Goal: Transaction & Acquisition: Subscribe to service/newsletter

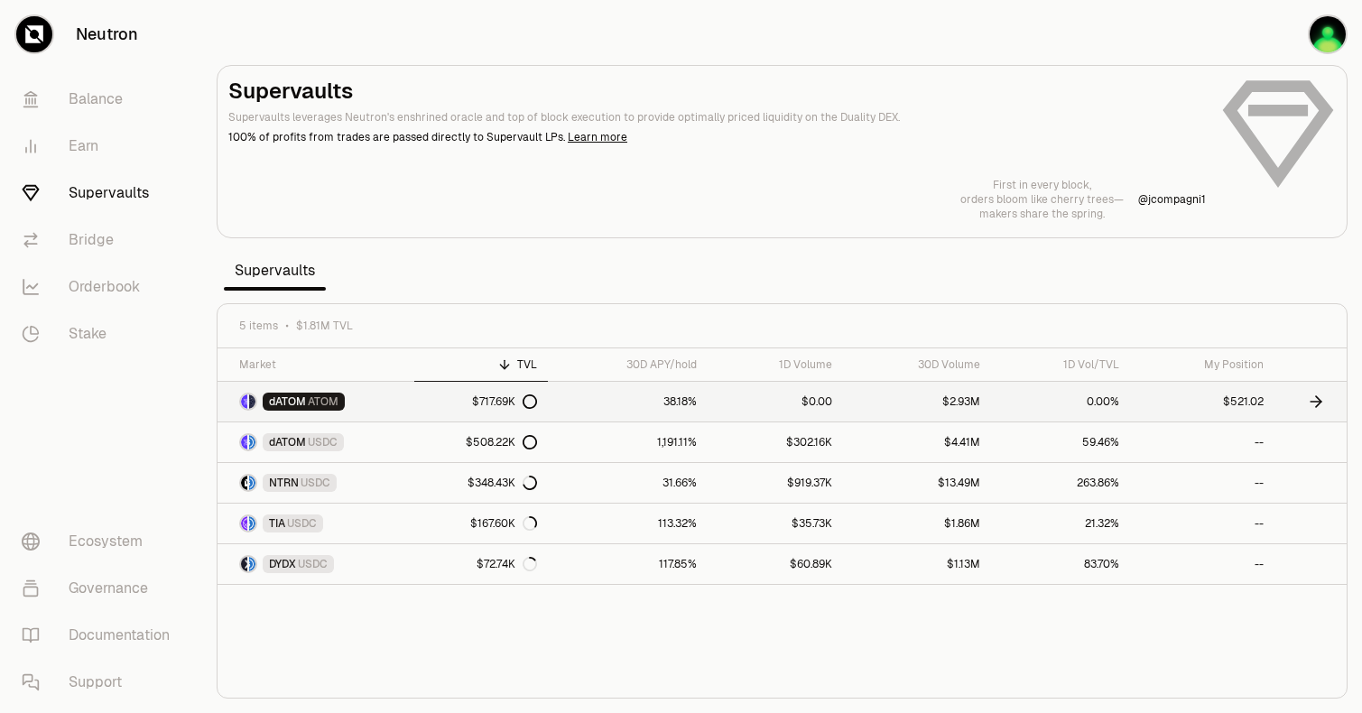
click at [606, 412] on link "38.18%" at bounding box center [628, 402] width 160 height 40
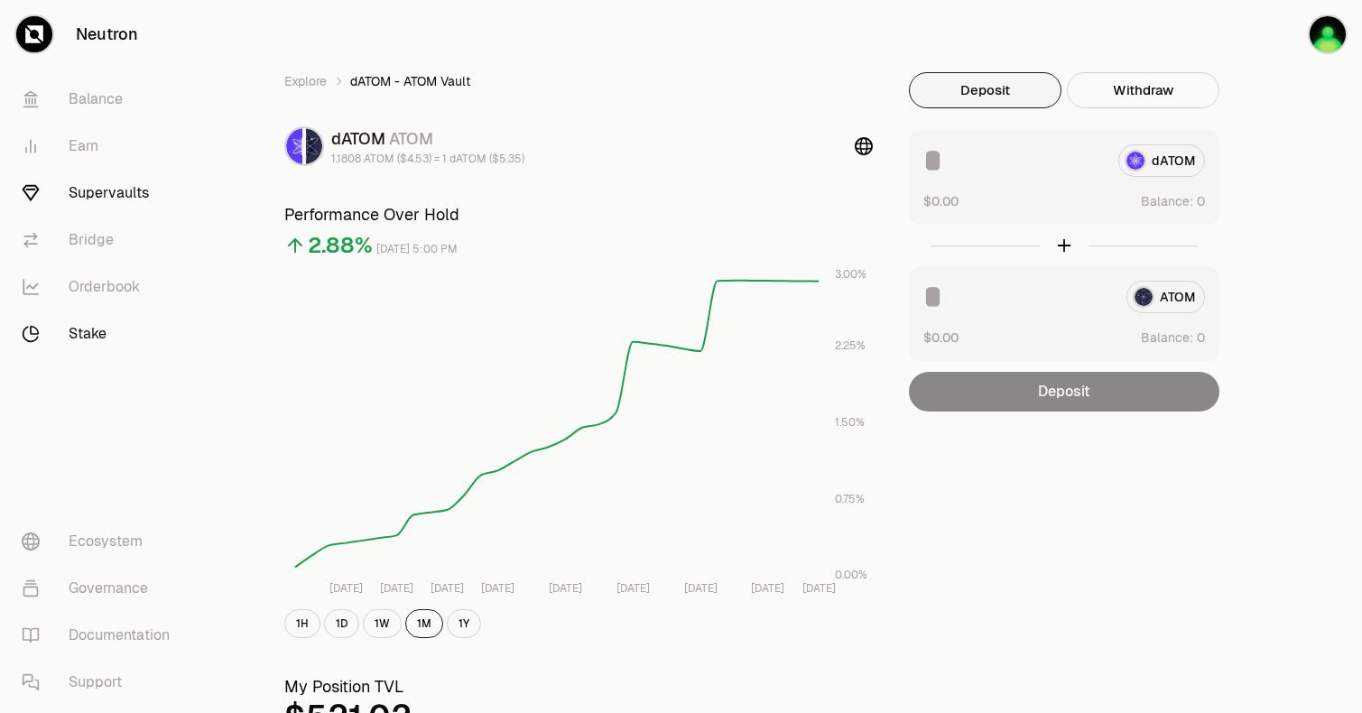
click at [86, 333] on link "Stake" at bounding box center [101, 333] width 188 height 47
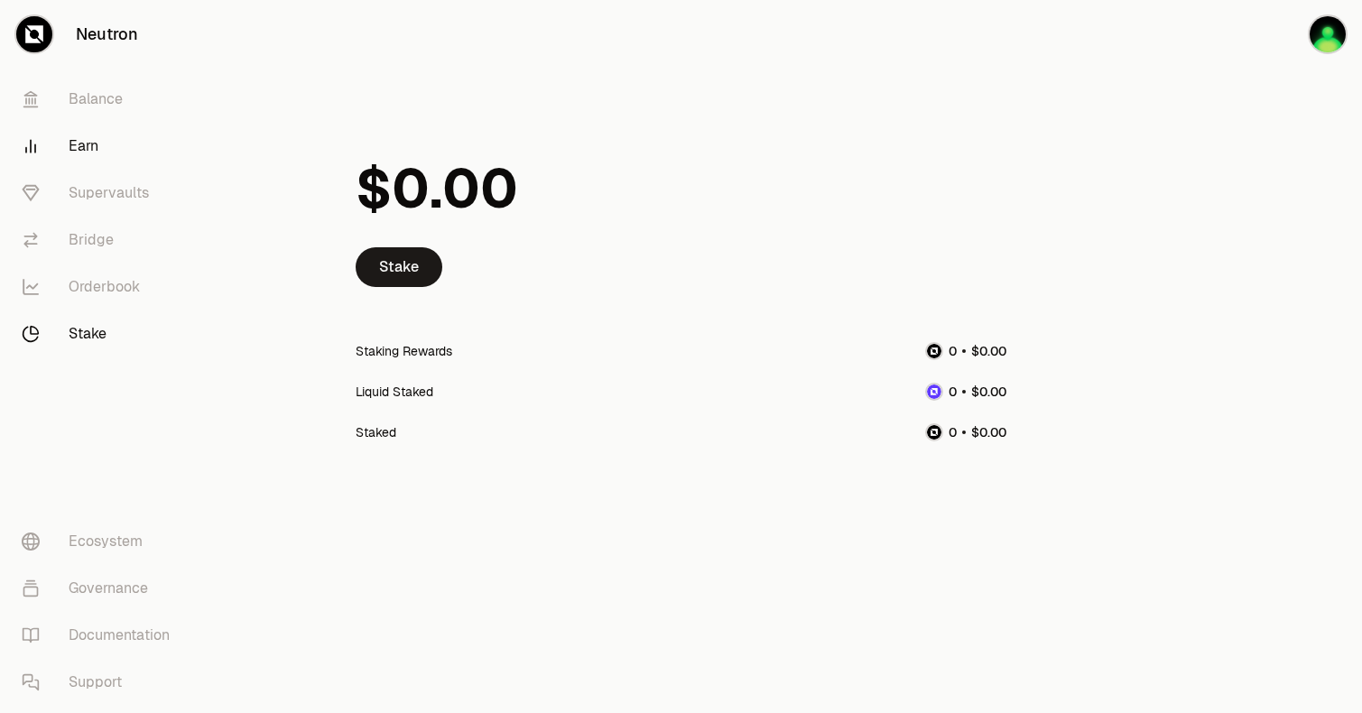
click at [102, 147] on link "Earn" at bounding box center [101, 146] width 188 height 47
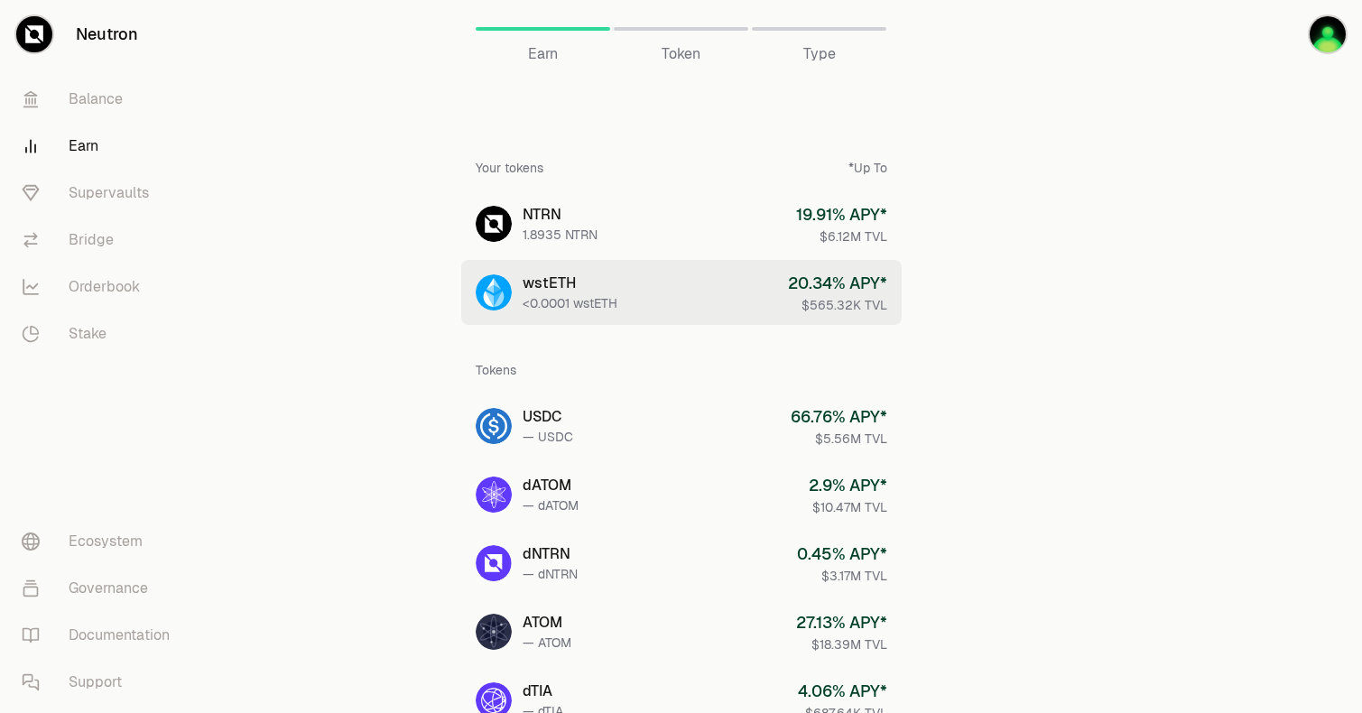
click at [693, 301] on link "wstETH <0.0001 wstETH 20.34 % APY* $565.32K TVL" at bounding box center [681, 292] width 440 height 65
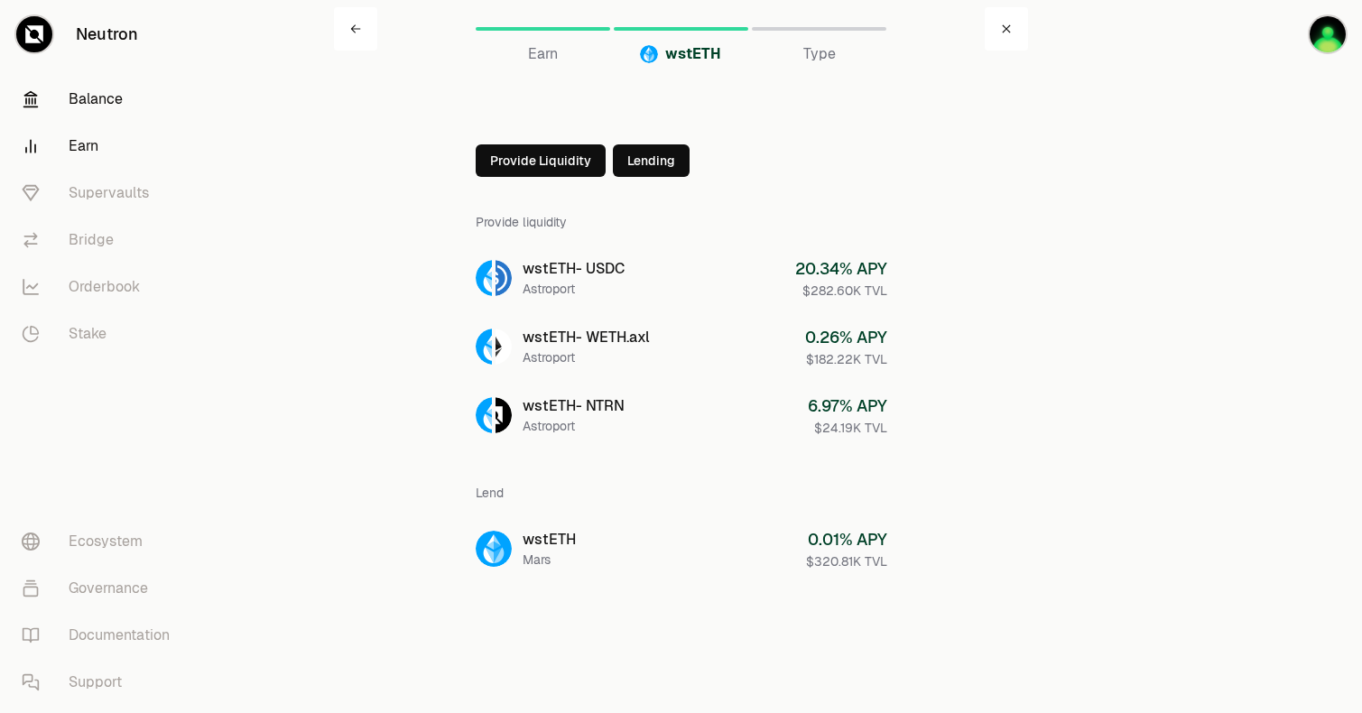
click at [106, 110] on link "Balance" at bounding box center [101, 99] width 188 height 47
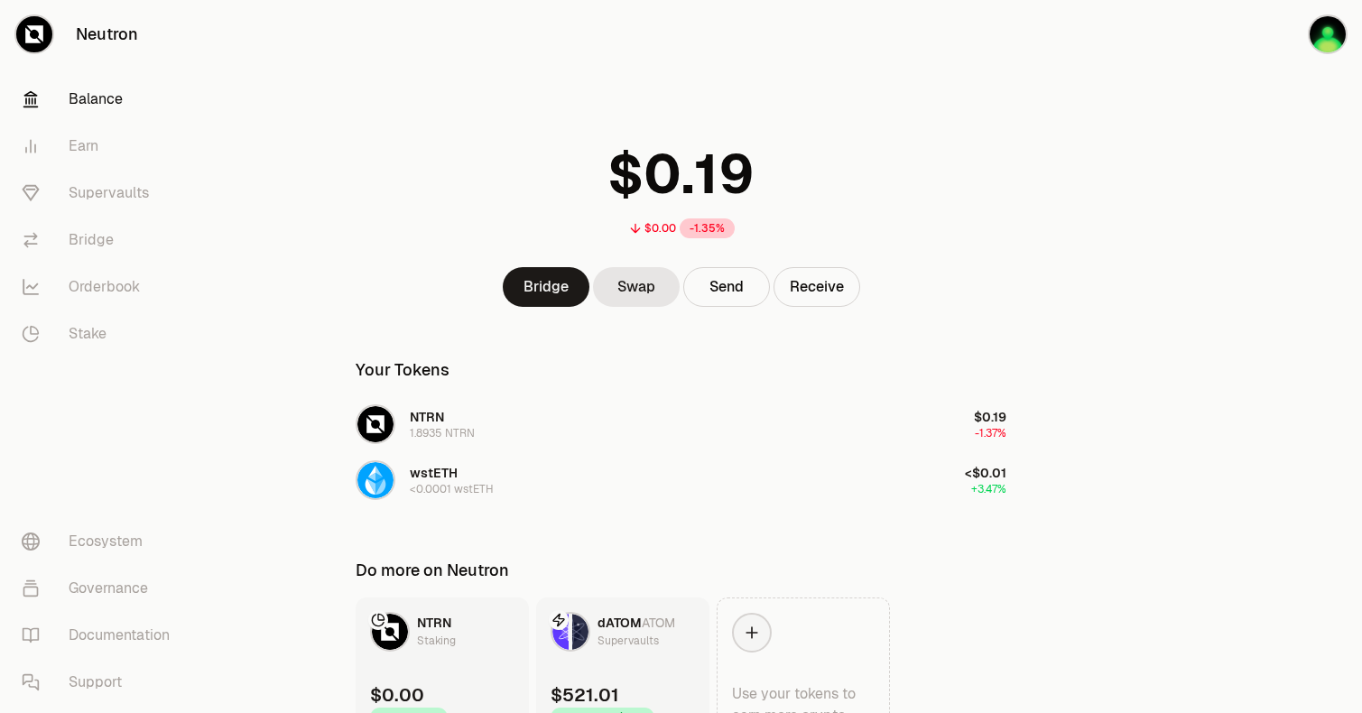
scroll to position [101, 0]
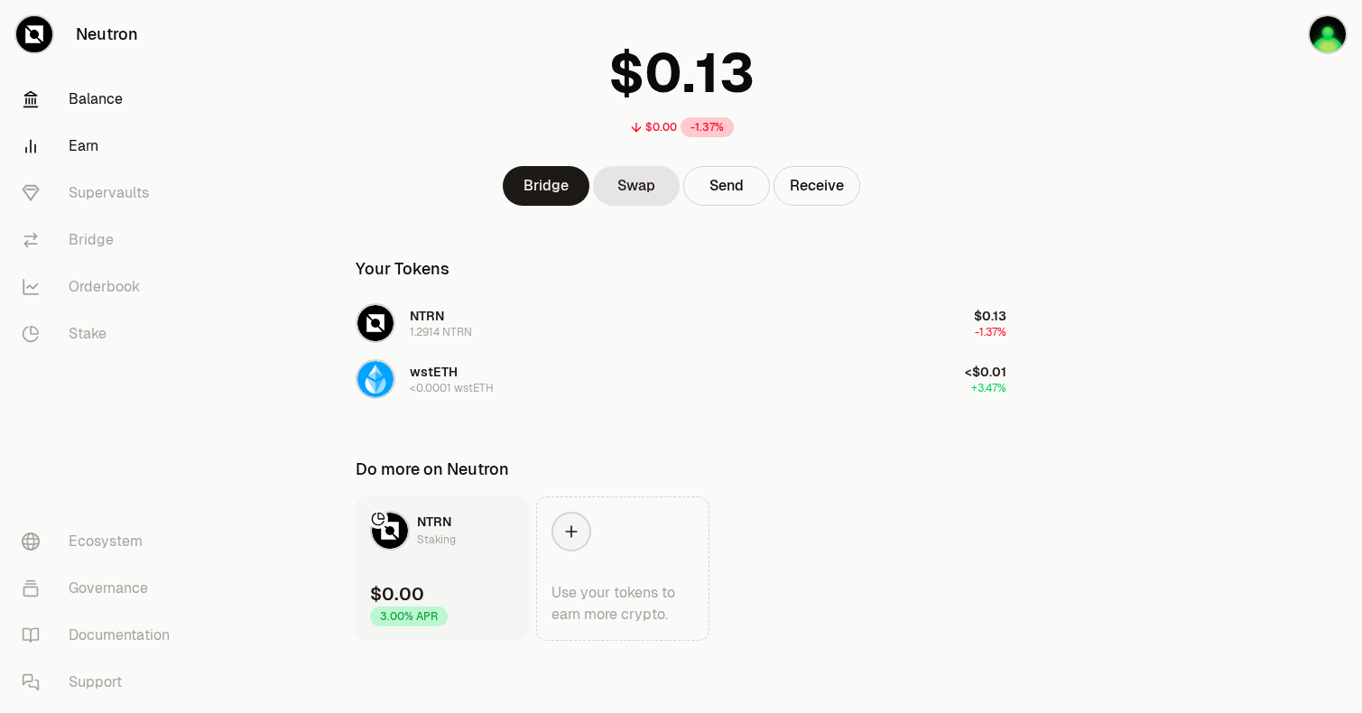
click at [114, 132] on link "Earn" at bounding box center [101, 146] width 188 height 47
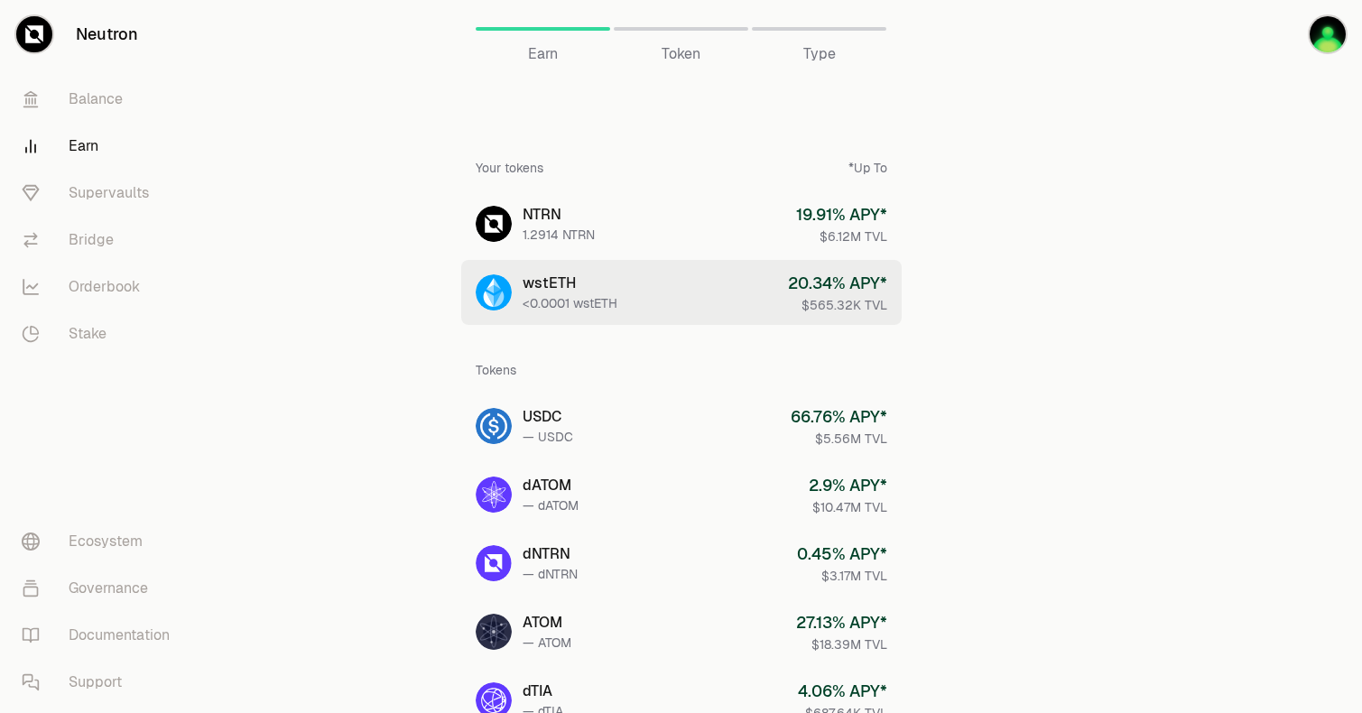
click at [583, 291] on div "wstETH" at bounding box center [570, 284] width 95 height 22
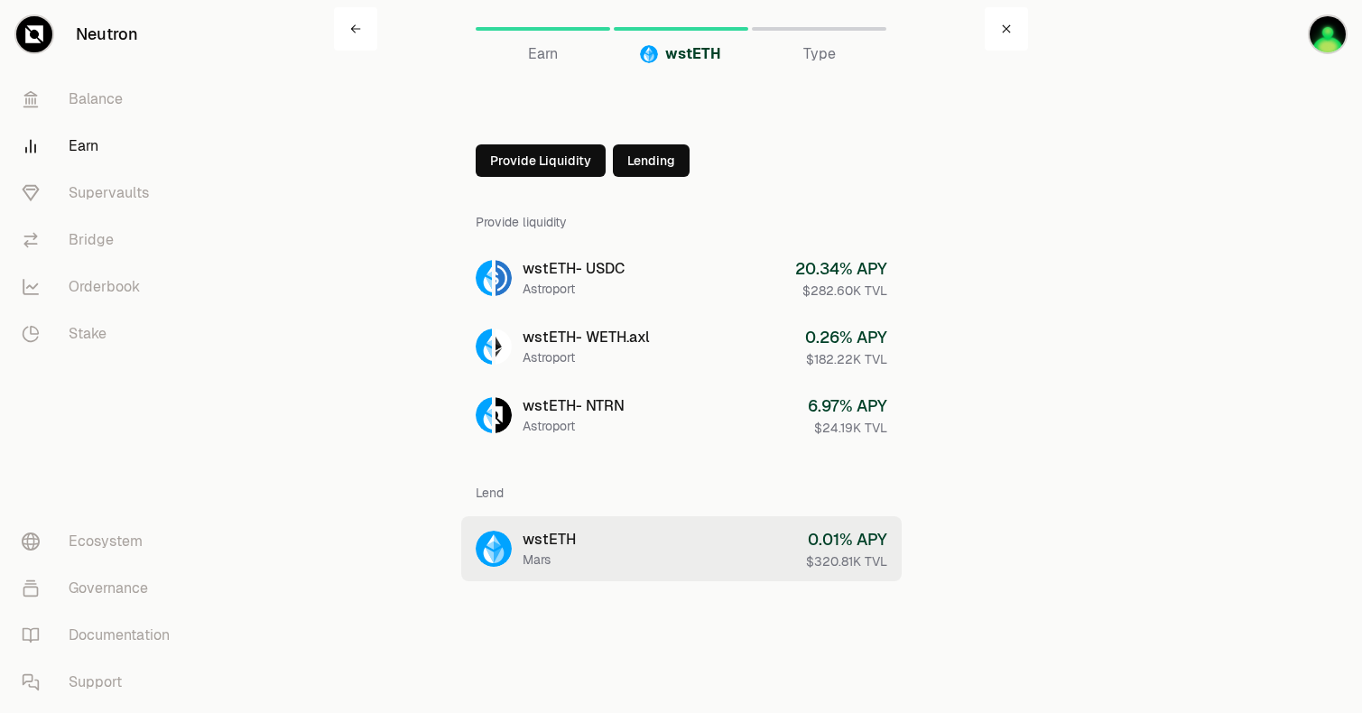
click at [604, 578] on link "wstETH Mars 0.01 % APY $320.81K TVL" at bounding box center [681, 548] width 440 height 65
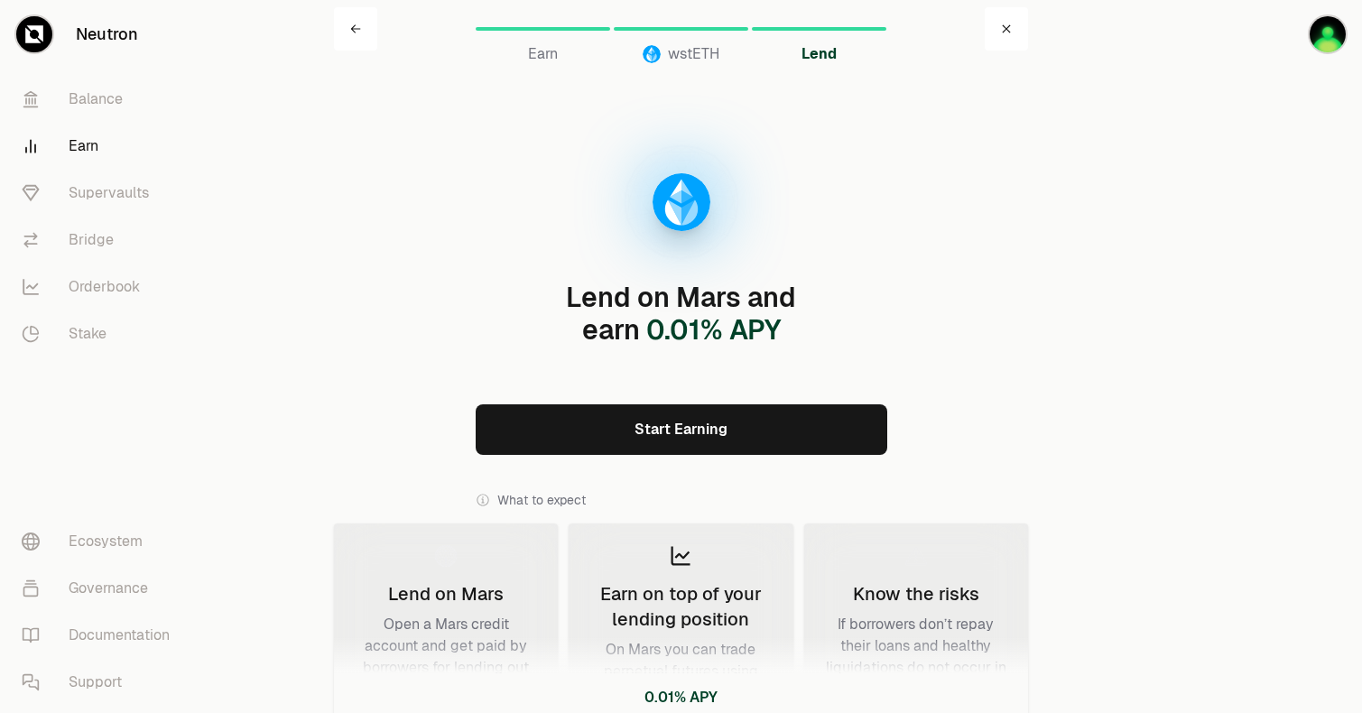
click at [670, 413] on link "Start Earning" at bounding box center [682, 429] width 412 height 51
